Goal: Check status: Check status

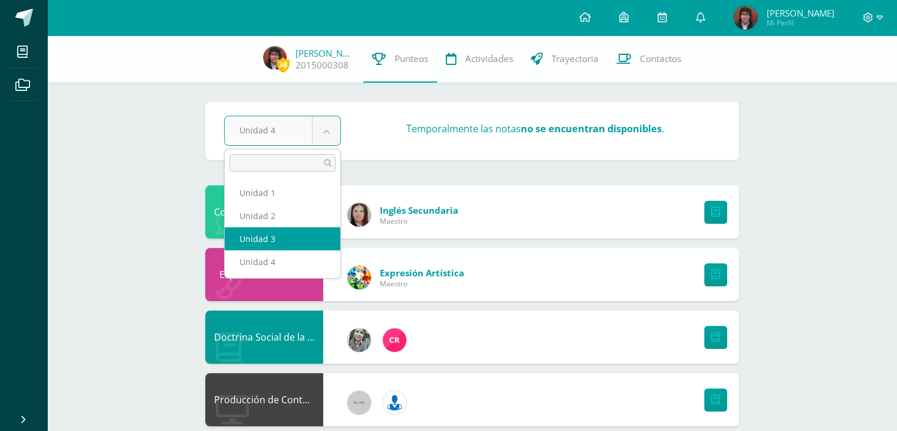
select select "Unidad 3"
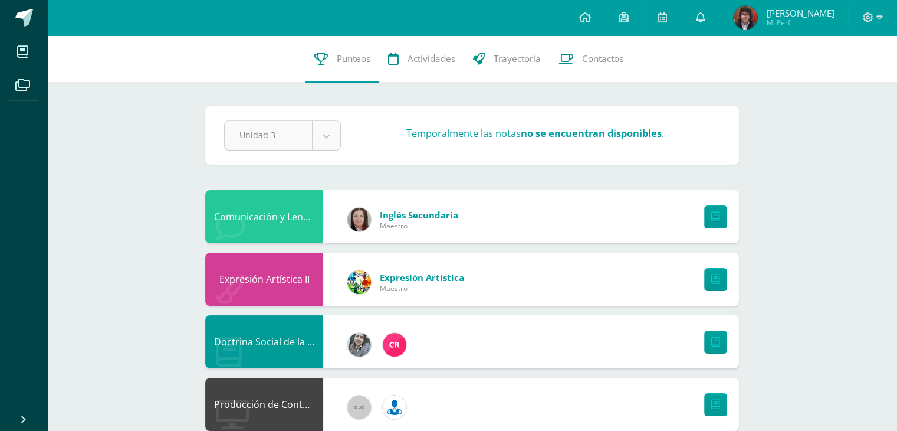
select select "Unidad 4"
